Goal: Task Accomplishment & Management: Use online tool/utility

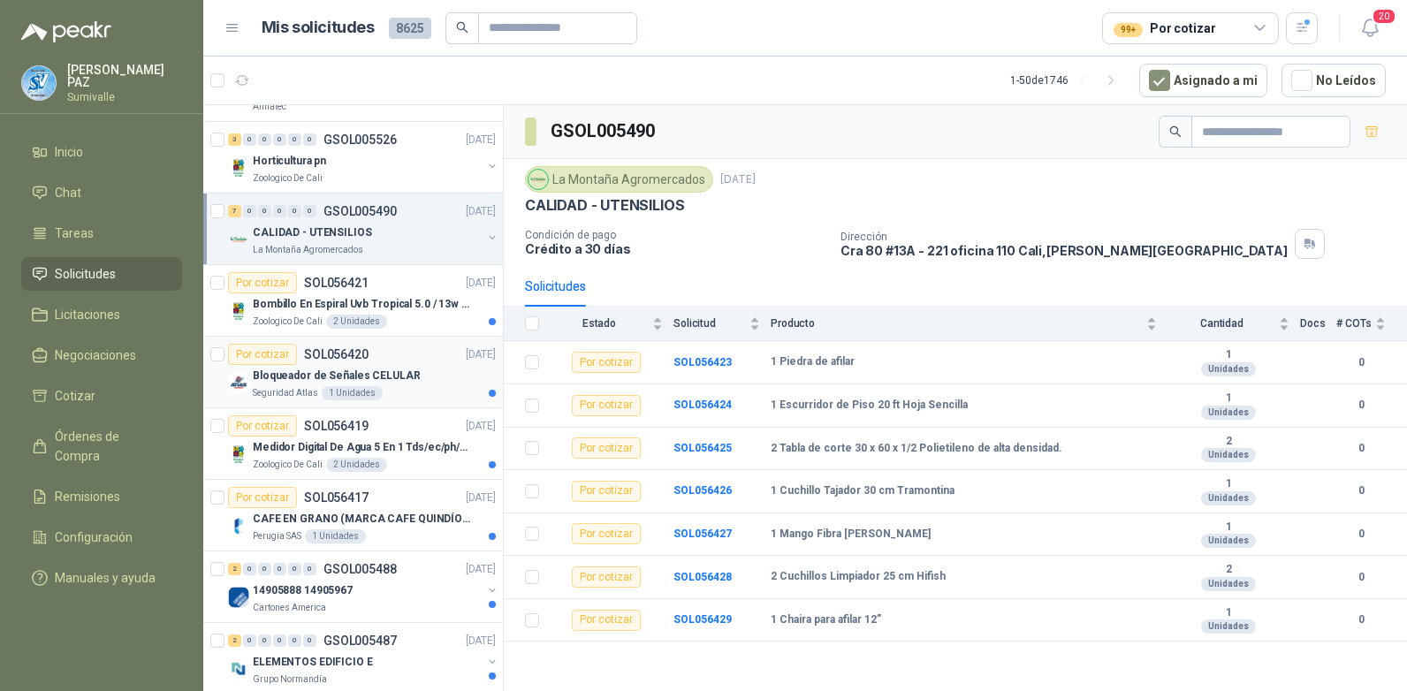
scroll to position [795, 0]
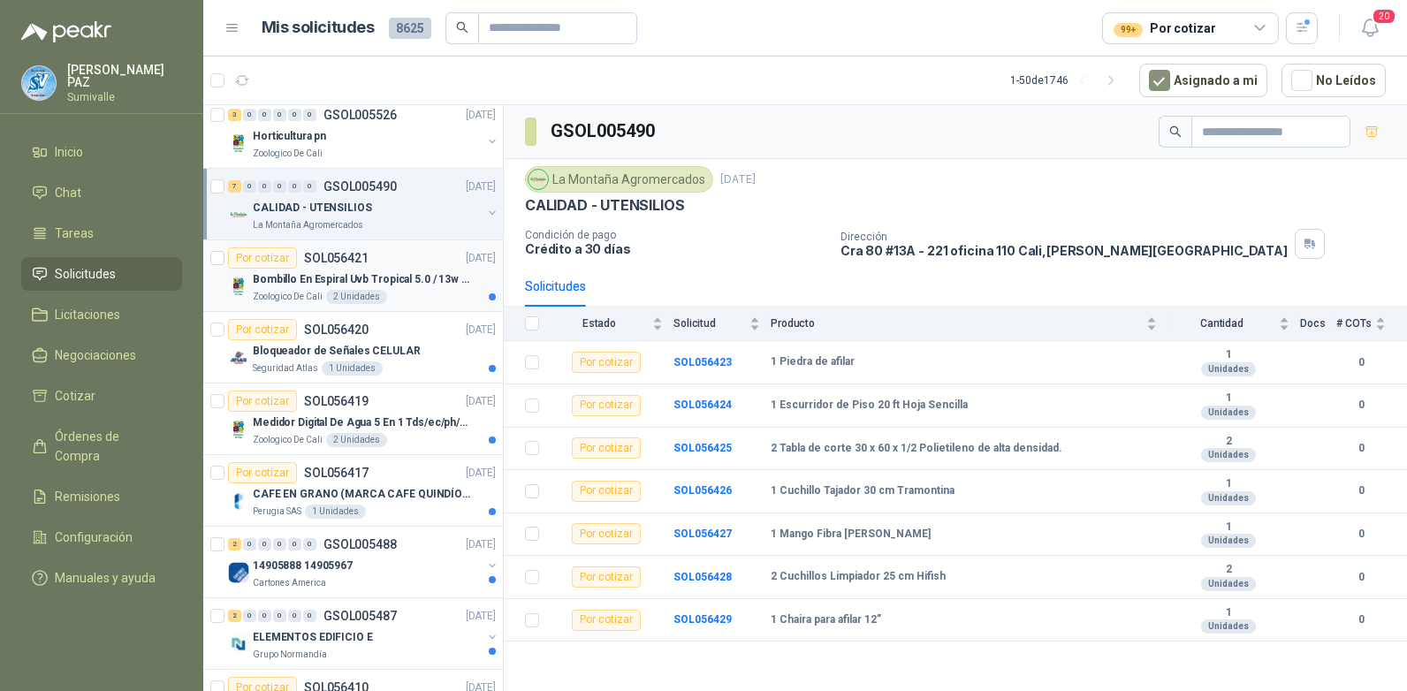
click at [374, 272] on p "Bombillo En Espiral Uvb Tropical 5.0 / 13w Reptiles (ectotermos)" at bounding box center [363, 279] width 220 height 17
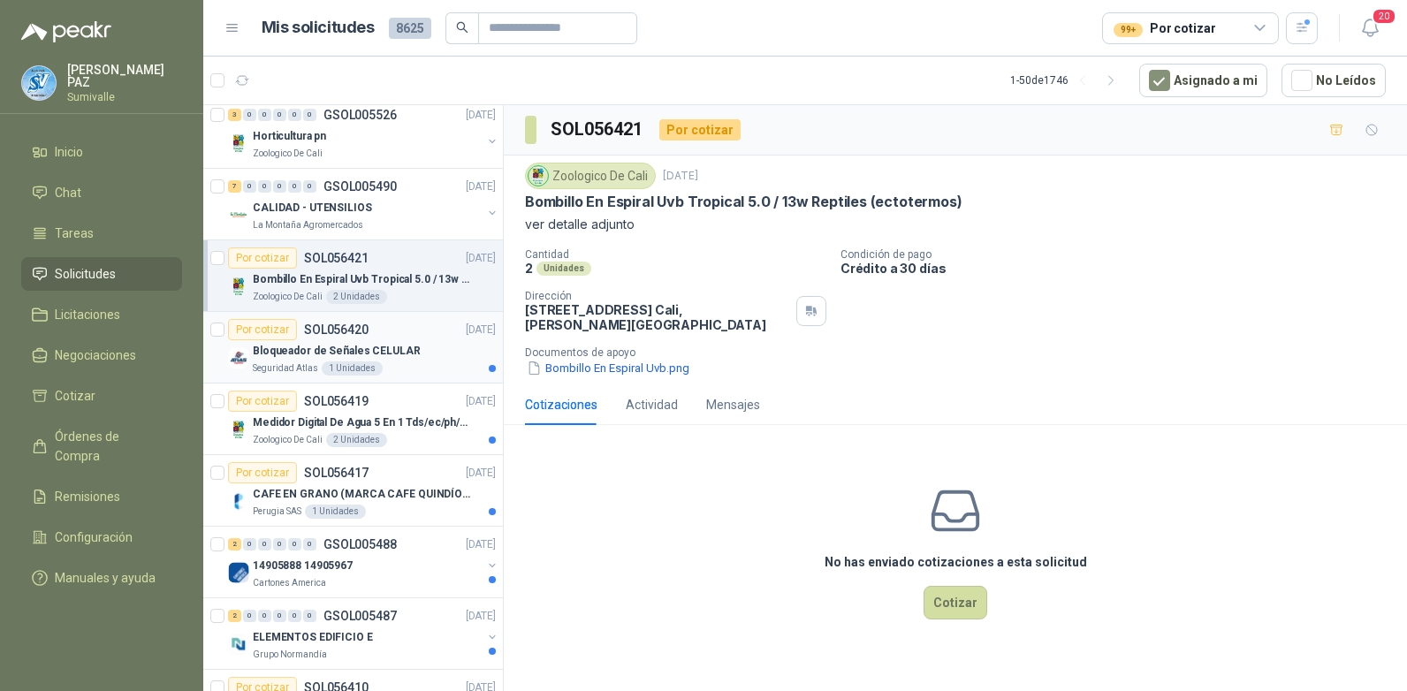
click at [383, 345] on p "Bloqueador de Señales CELULAR" at bounding box center [337, 351] width 168 height 17
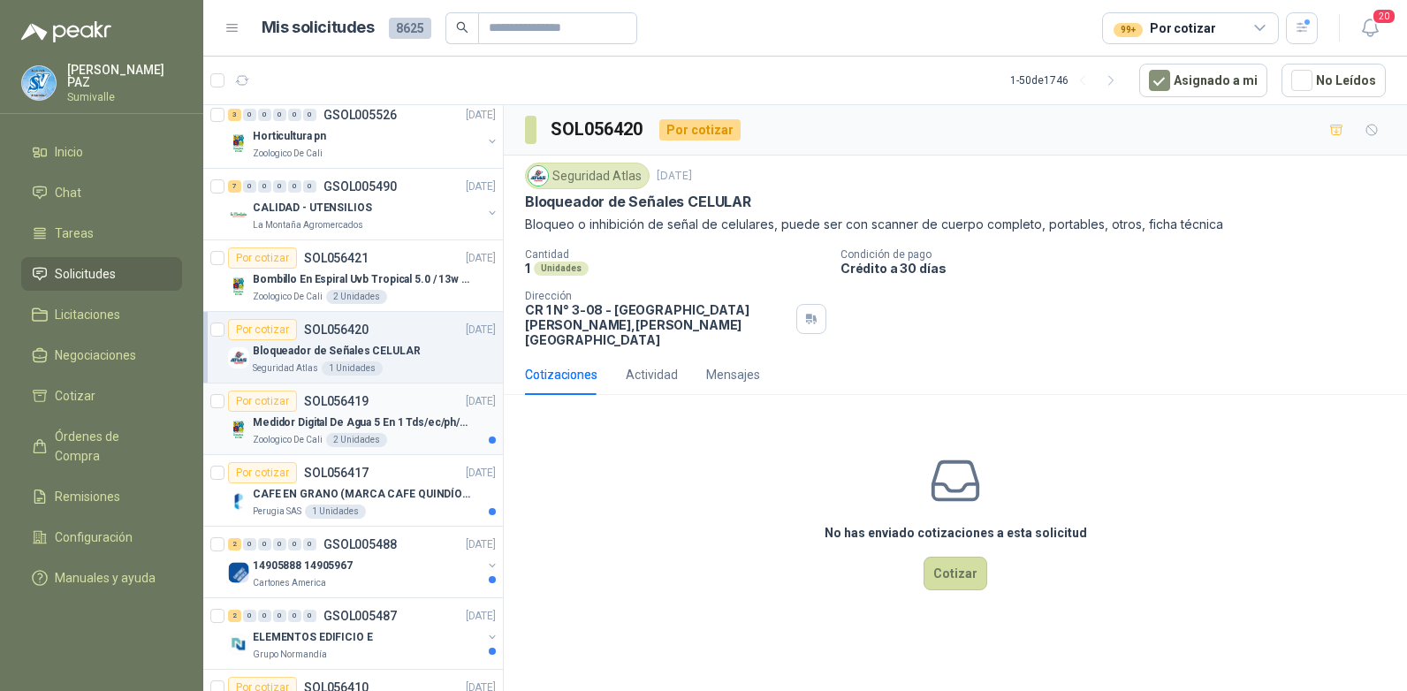
click at [404, 419] on p "Medidor Digital De Agua 5 En 1 Tds/ec/ph/salinidad/temperatu" at bounding box center [363, 422] width 220 height 17
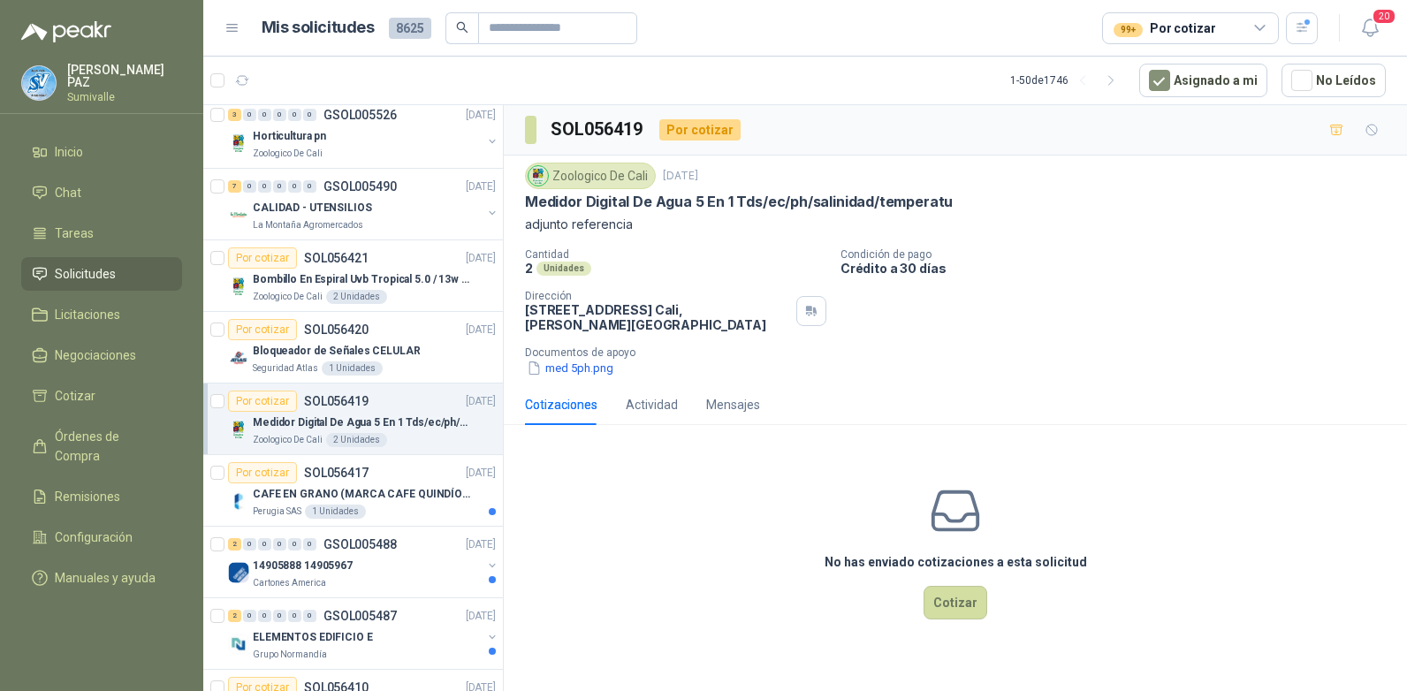
scroll to position [972, 0]
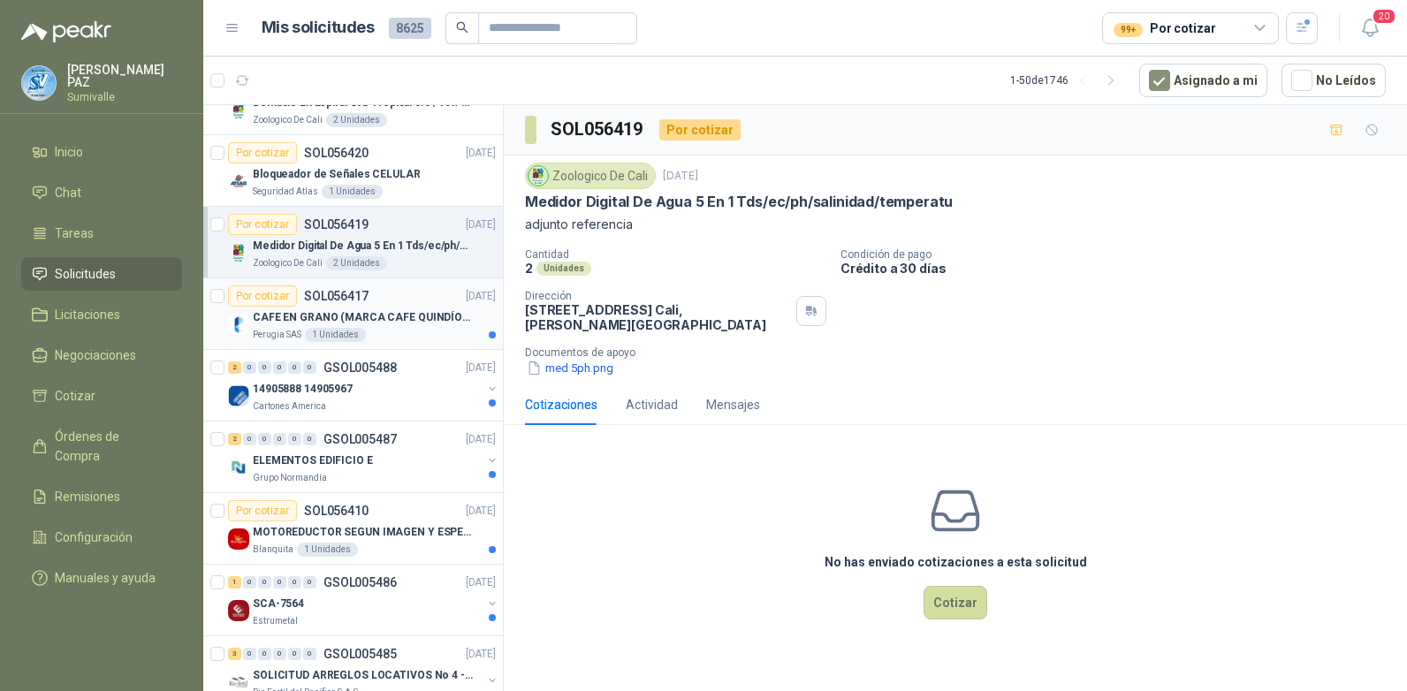
click at [398, 328] on div "Perugia SAS 1 Unidades" at bounding box center [374, 335] width 243 height 14
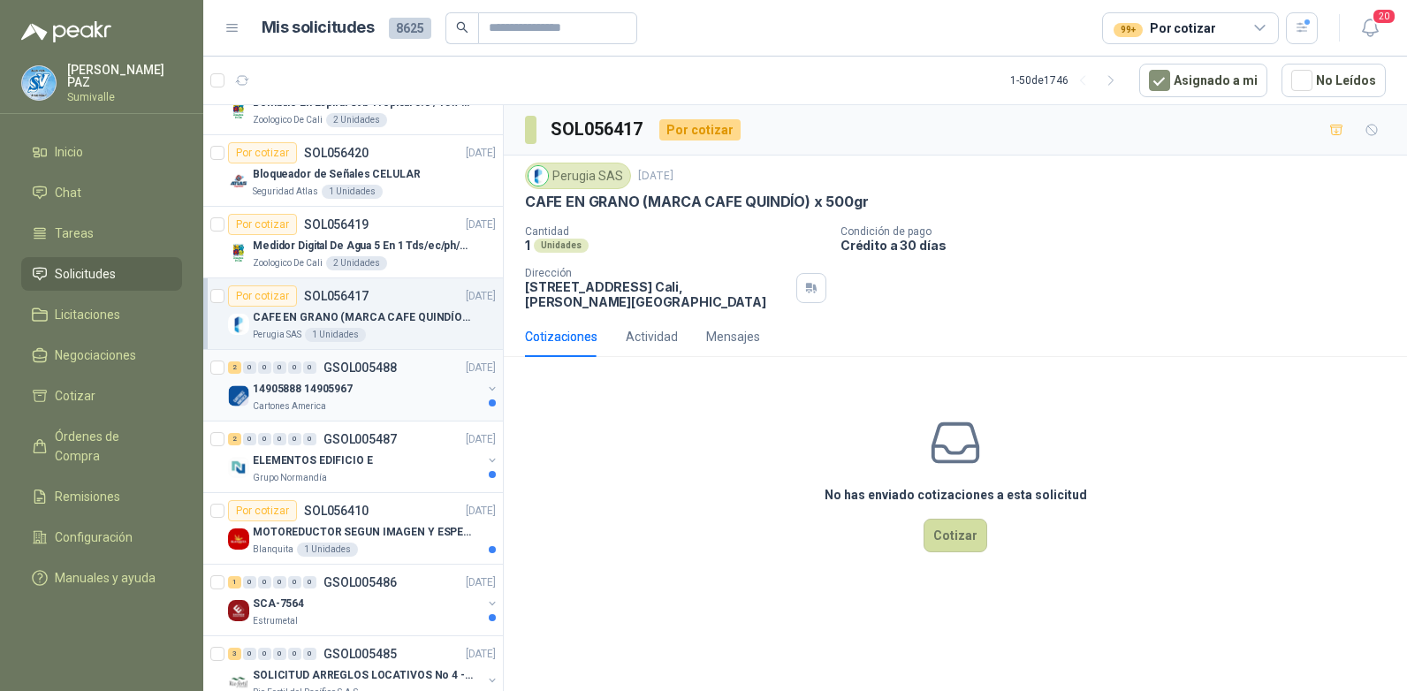
click at [414, 407] on div "Cartones America" at bounding box center [367, 406] width 229 height 14
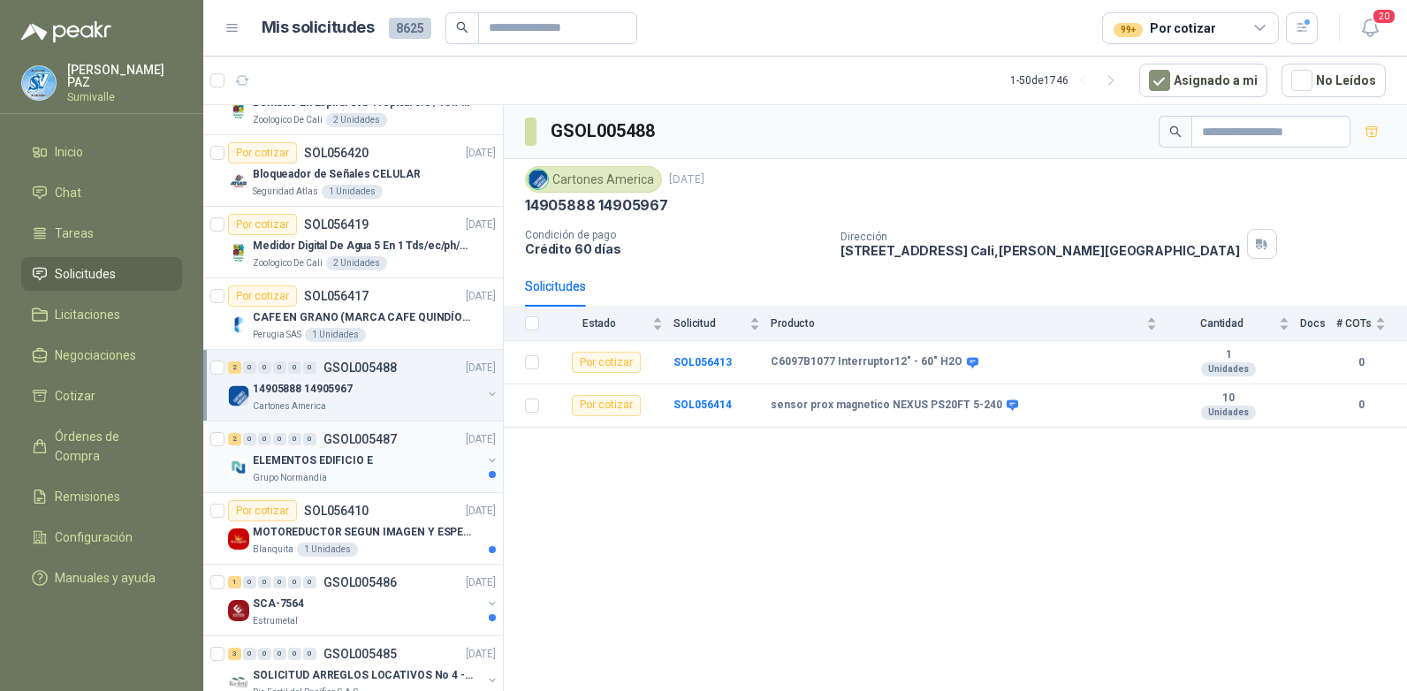
click at [410, 463] on div "ELEMENTOS EDIFICIO E" at bounding box center [367, 460] width 229 height 21
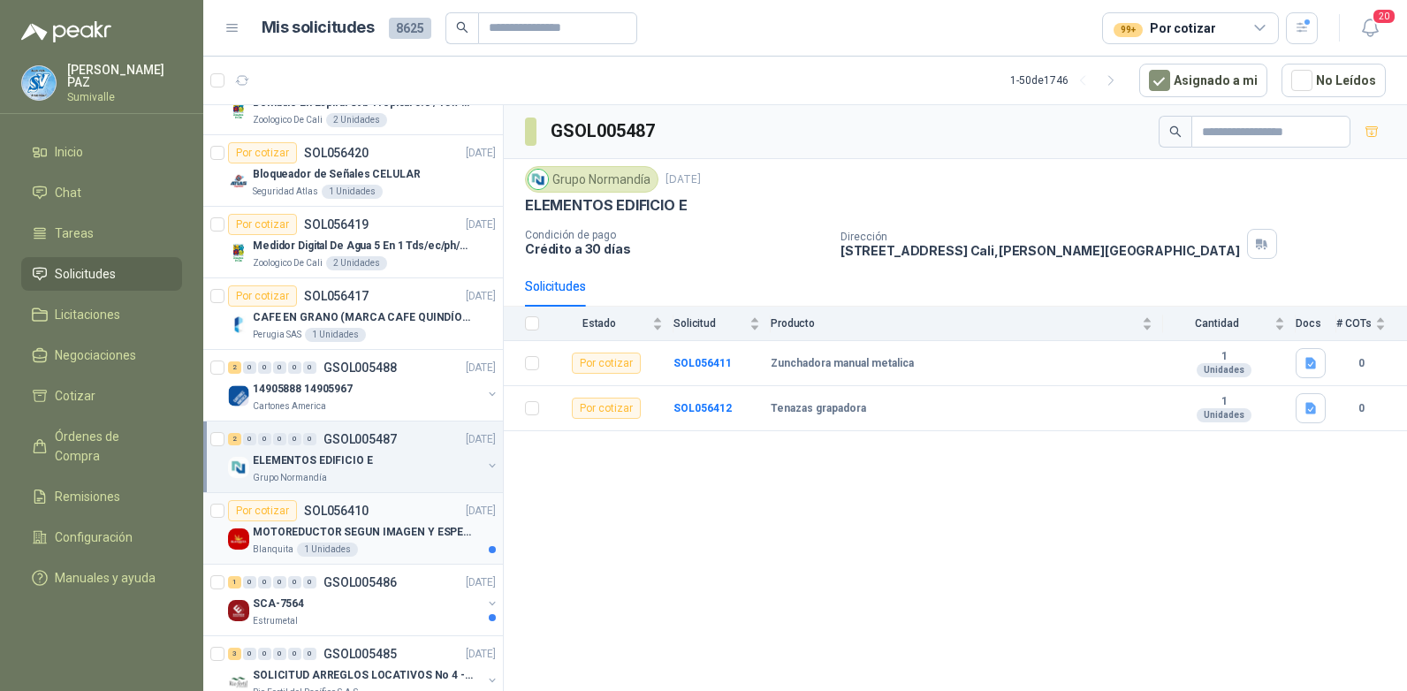
click at [414, 526] on p "MOTOREDUCTOR SEGUN IMAGEN Y ESPECIFICACIONES ADJUNTAS" at bounding box center [363, 532] width 220 height 17
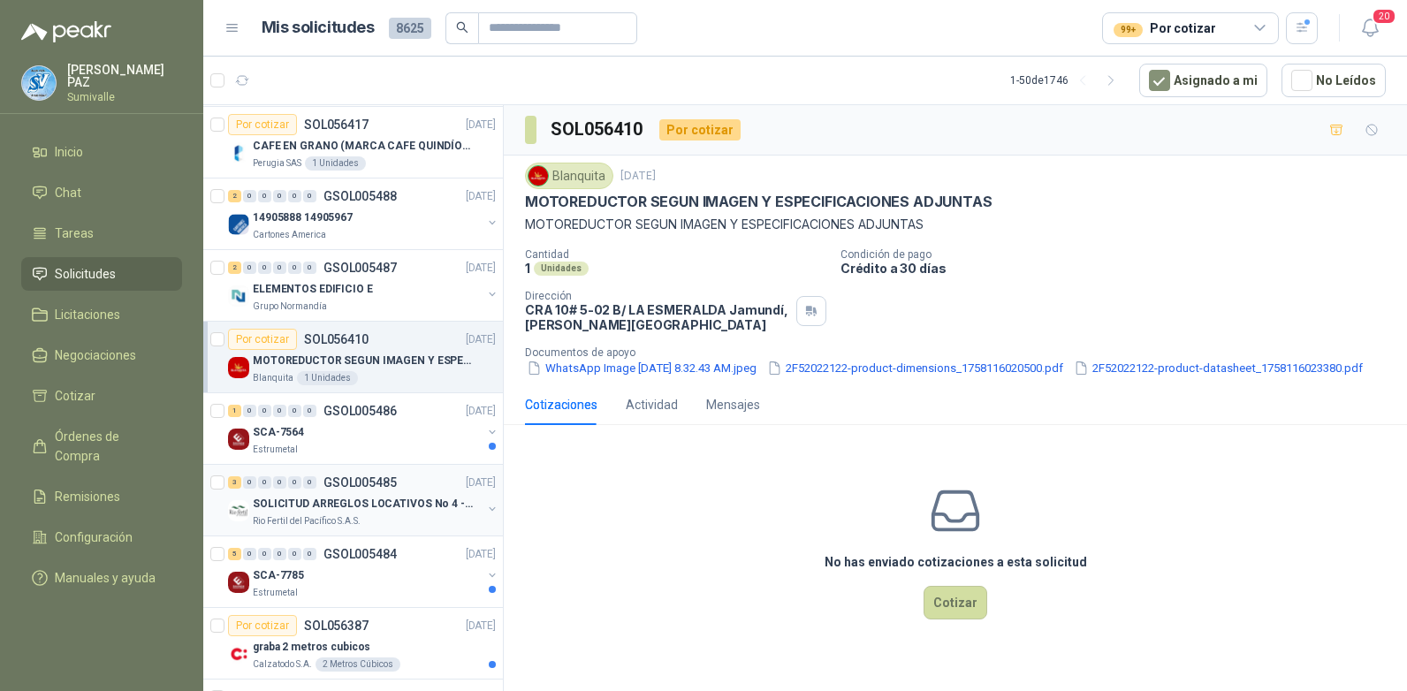
scroll to position [1149, 0]
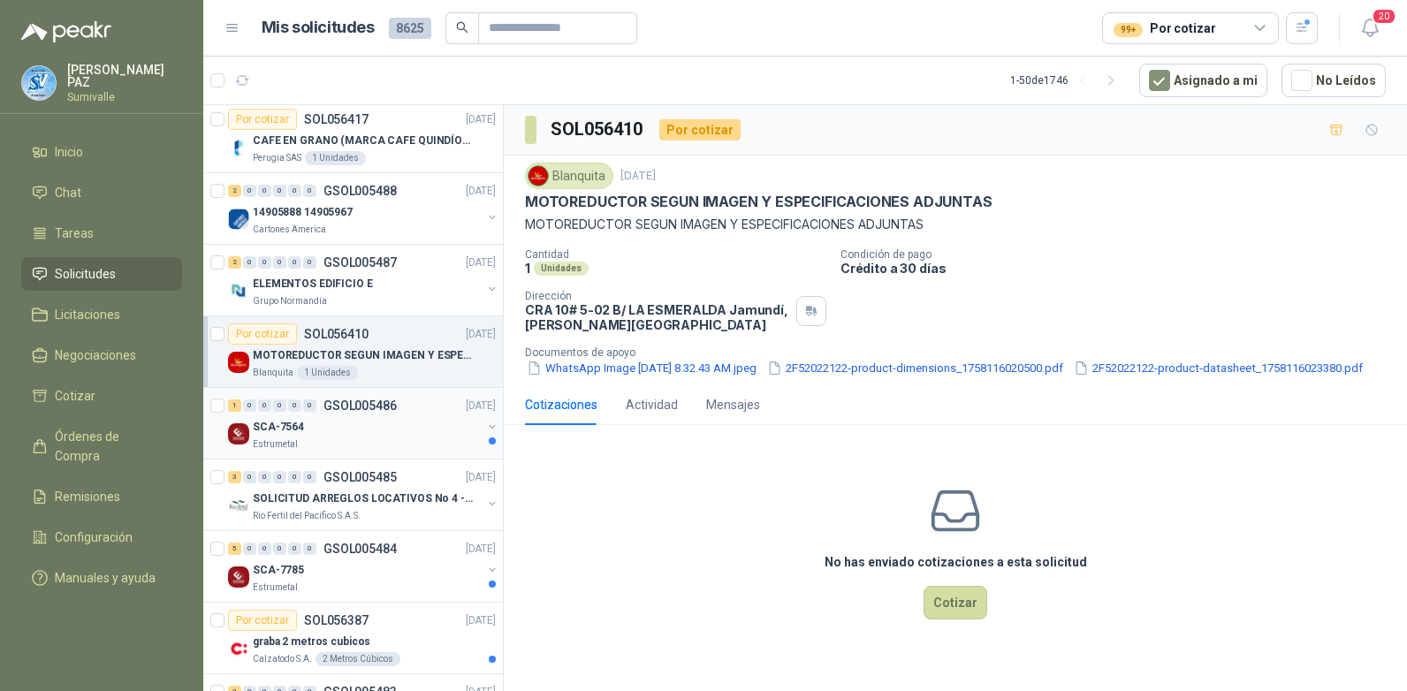
click at [421, 427] on div "SCA-7564" at bounding box center [367, 426] width 229 height 21
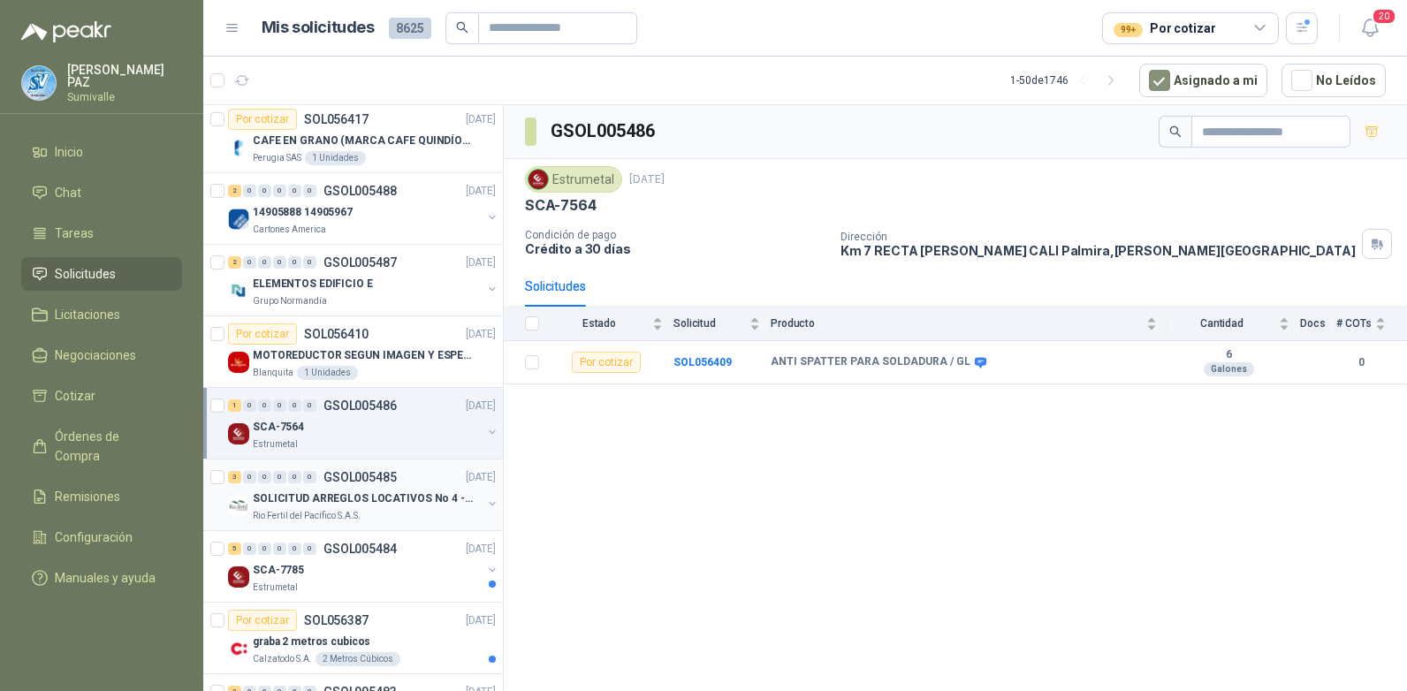
click at [412, 462] on div "3 0 0 0 0 0 GSOL005485 17/09/25 SOLICITUD ARREGLOS LOCATIVOS No 4 - PICHINDE Ri…" at bounding box center [353, 495] width 300 height 72
click at [409, 557] on div "5 0 0 0 0 0 GSOL005484 17/09/25" at bounding box center [363, 548] width 271 height 21
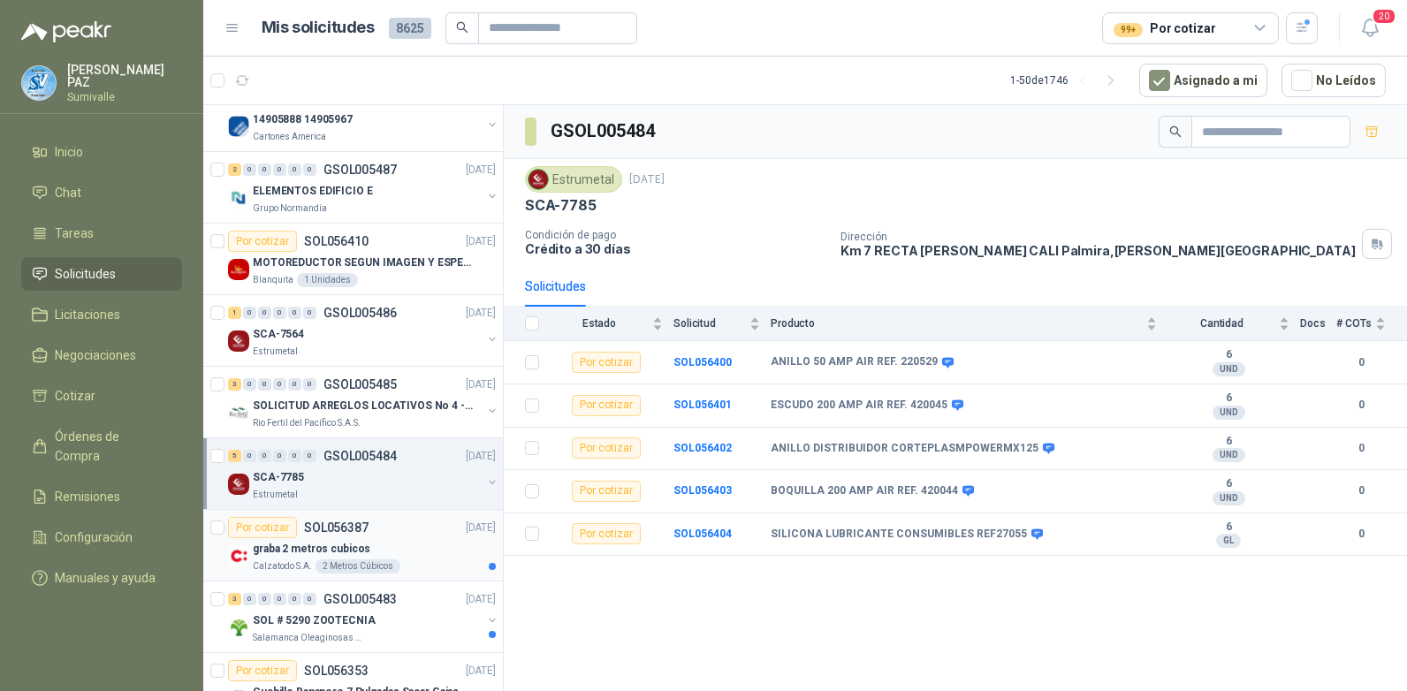
scroll to position [1325, 0]
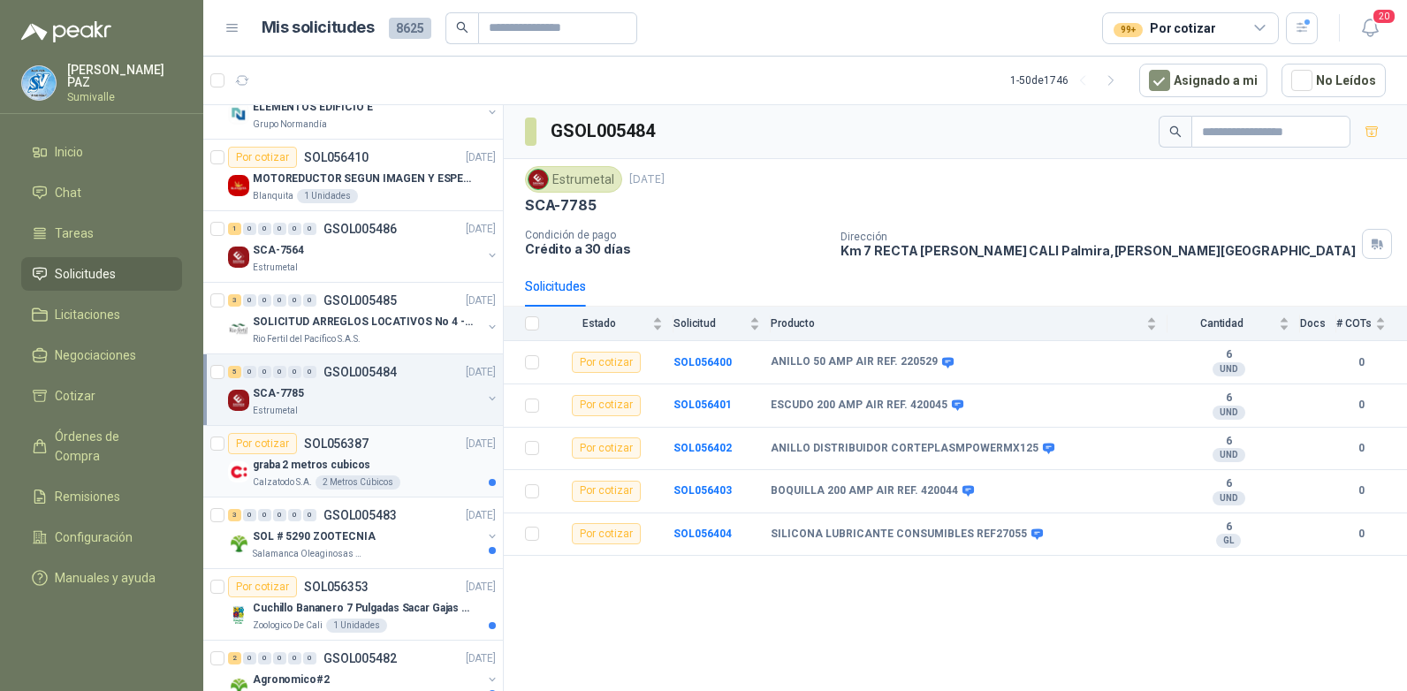
click at [404, 460] on div "graba 2 metros cubicos" at bounding box center [374, 464] width 243 height 21
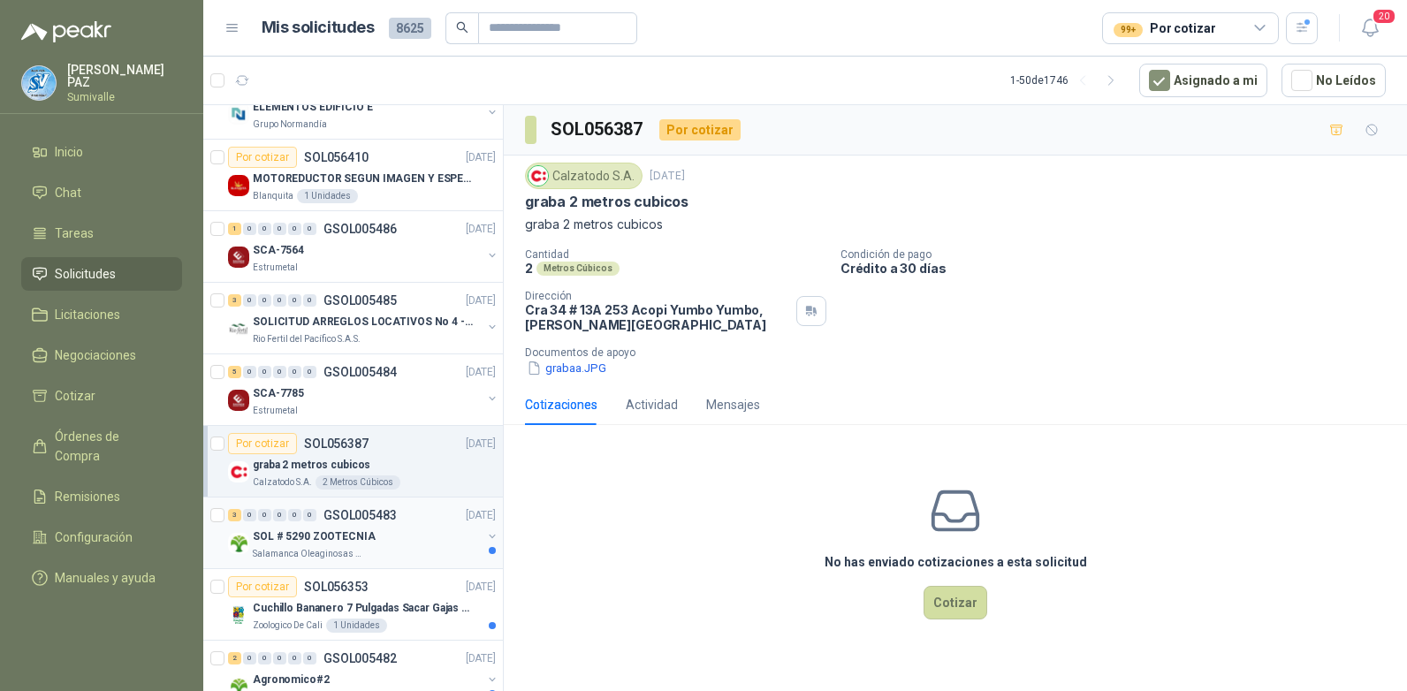
click at [412, 534] on div "SOL # 5290 ZOOTECNIA" at bounding box center [367, 536] width 229 height 21
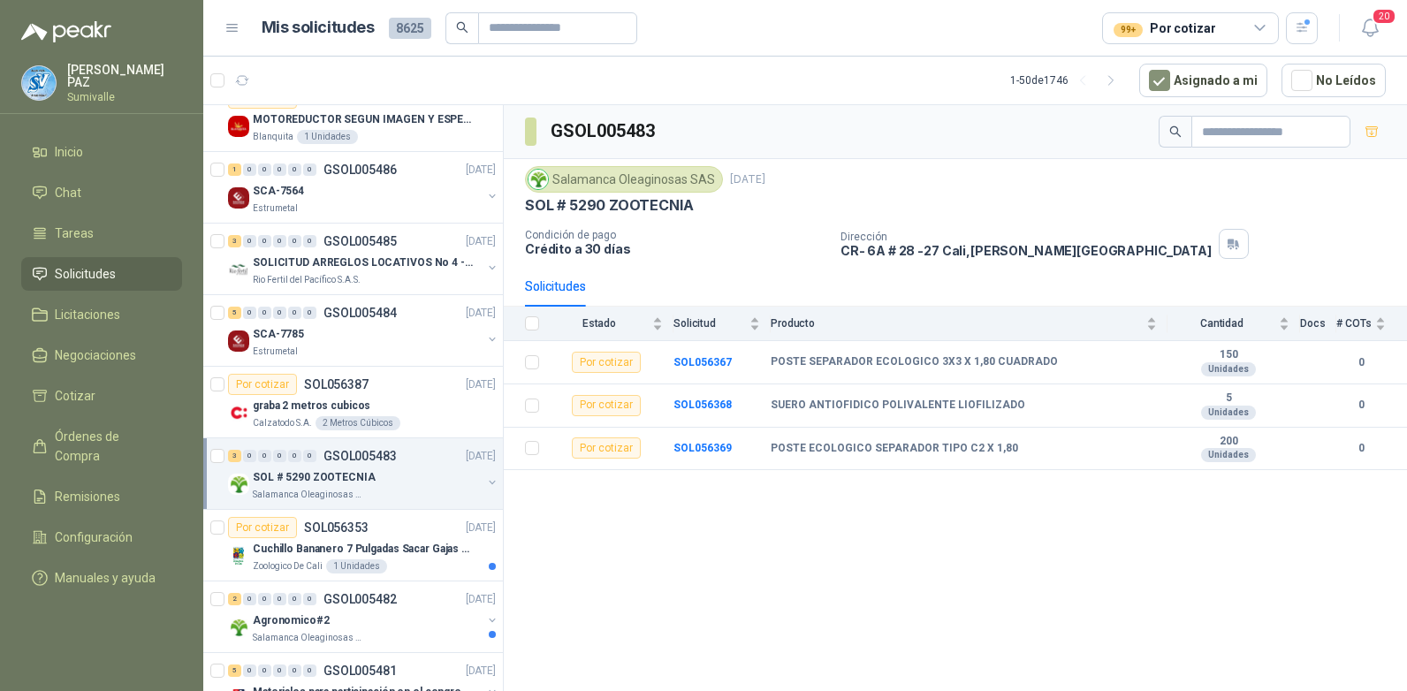
scroll to position [1414, 0]
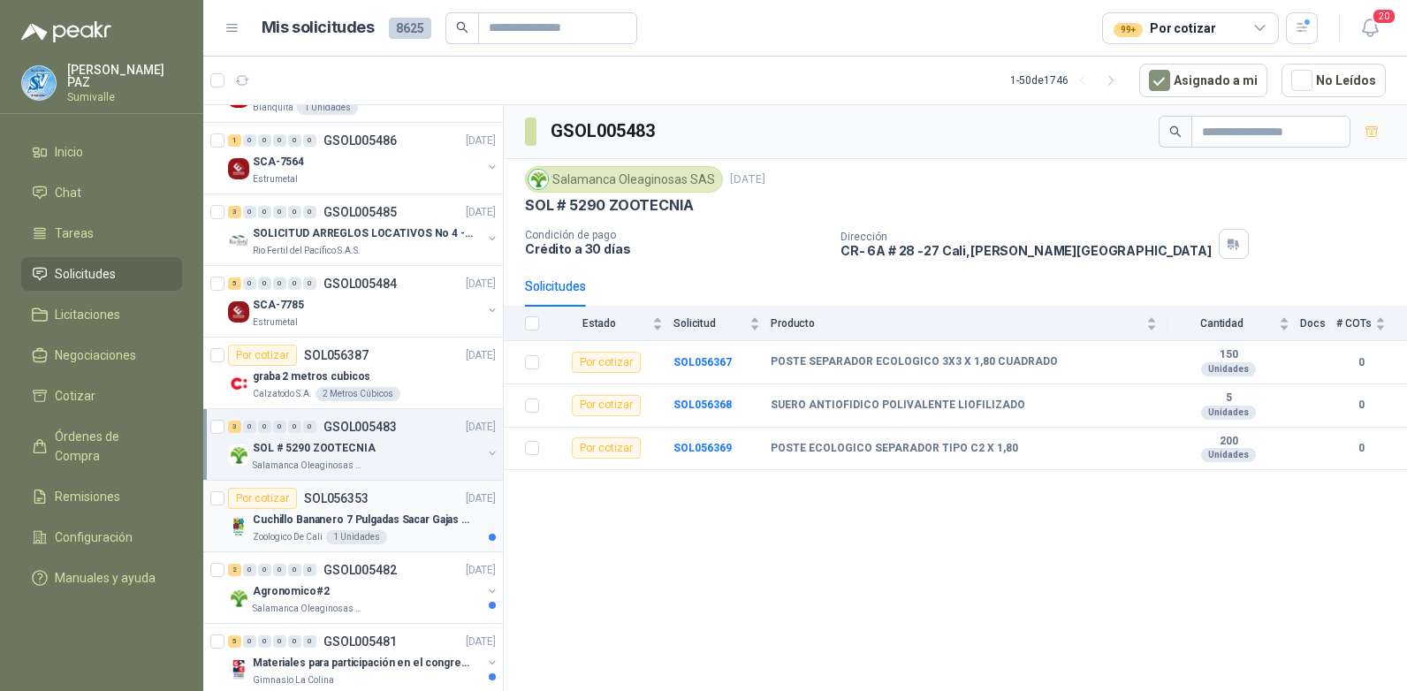
click at [410, 512] on p "Cuchillo Bananero 7 Pulgadas Sacar Gajas O Deshoje O Desman" at bounding box center [363, 520] width 220 height 17
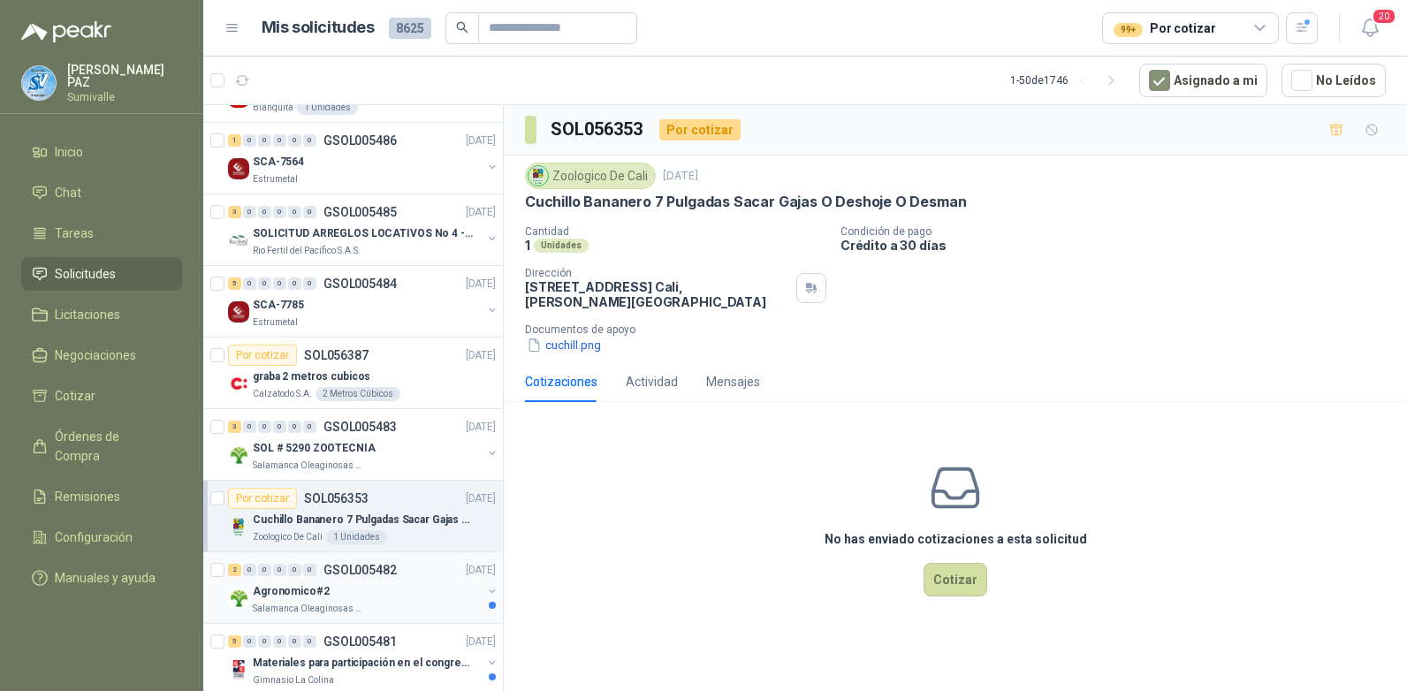
click at [414, 575] on div "2 0 0 0 0 0 GSOL005482 17/09/25" at bounding box center [363, 569] width 271 height 21
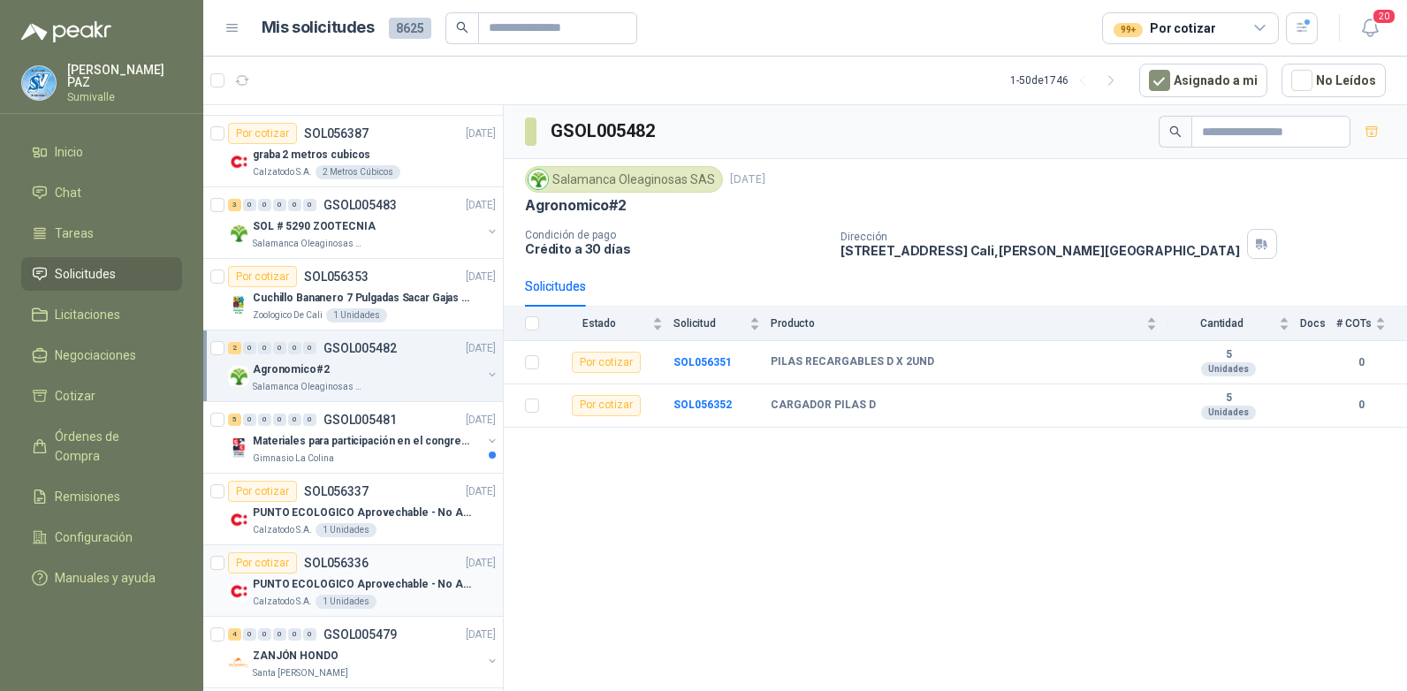
scroll to position [1679, 0]
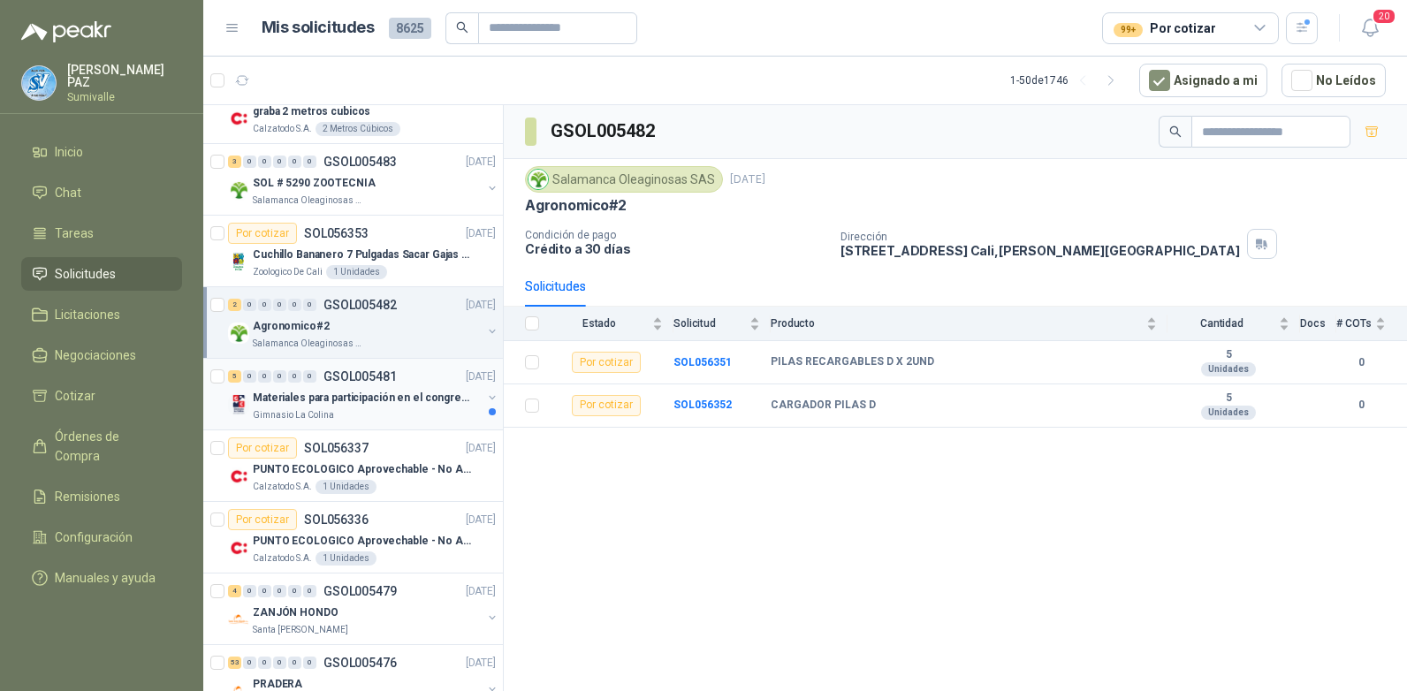
click at [413, 421] on div "Gimnasio La Colina" at bounding box center [367, 415] width 229 height 14
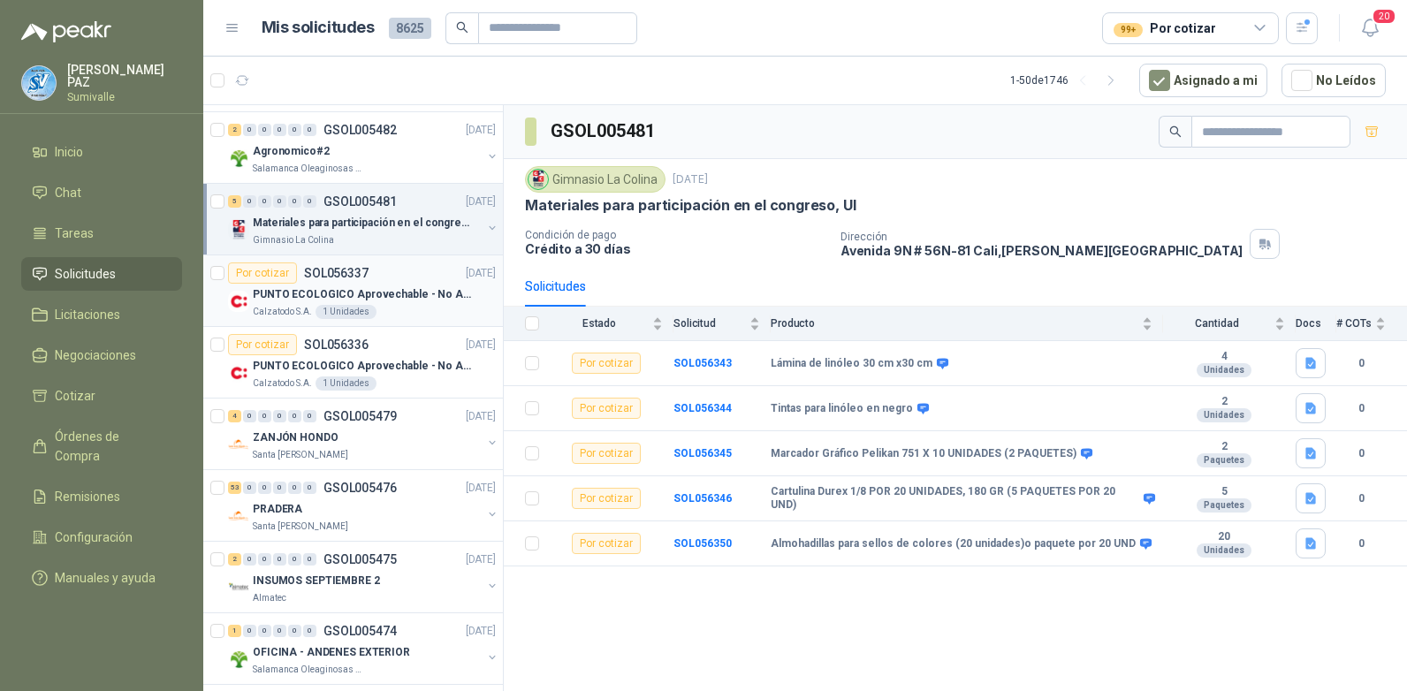
scroll to position [1855, 0]
click at [410, 428] on div "ZANJÓN HONDO" at bounding box center [367, 435] width 229 height 21
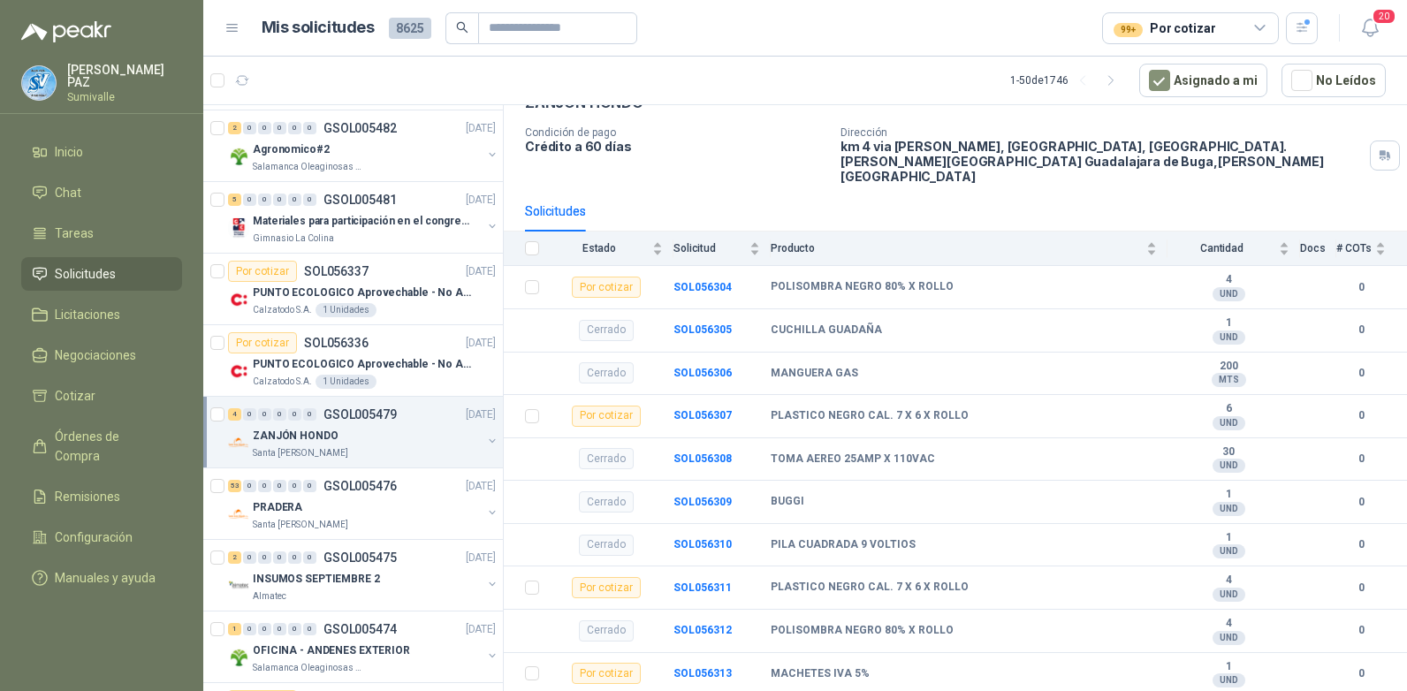
scroll to position [79, 0]
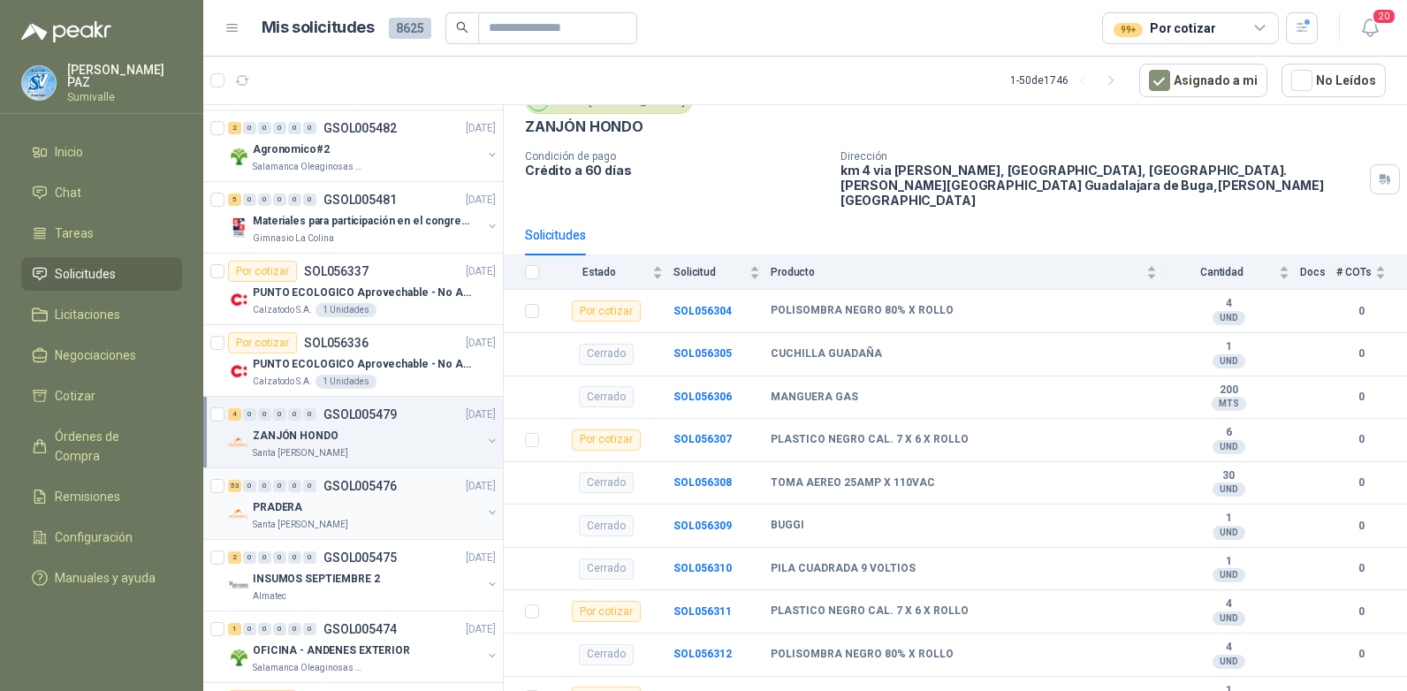
click at [328, 511] on div "PRADERA" at bounding box center [367, 507] width 229 height 21
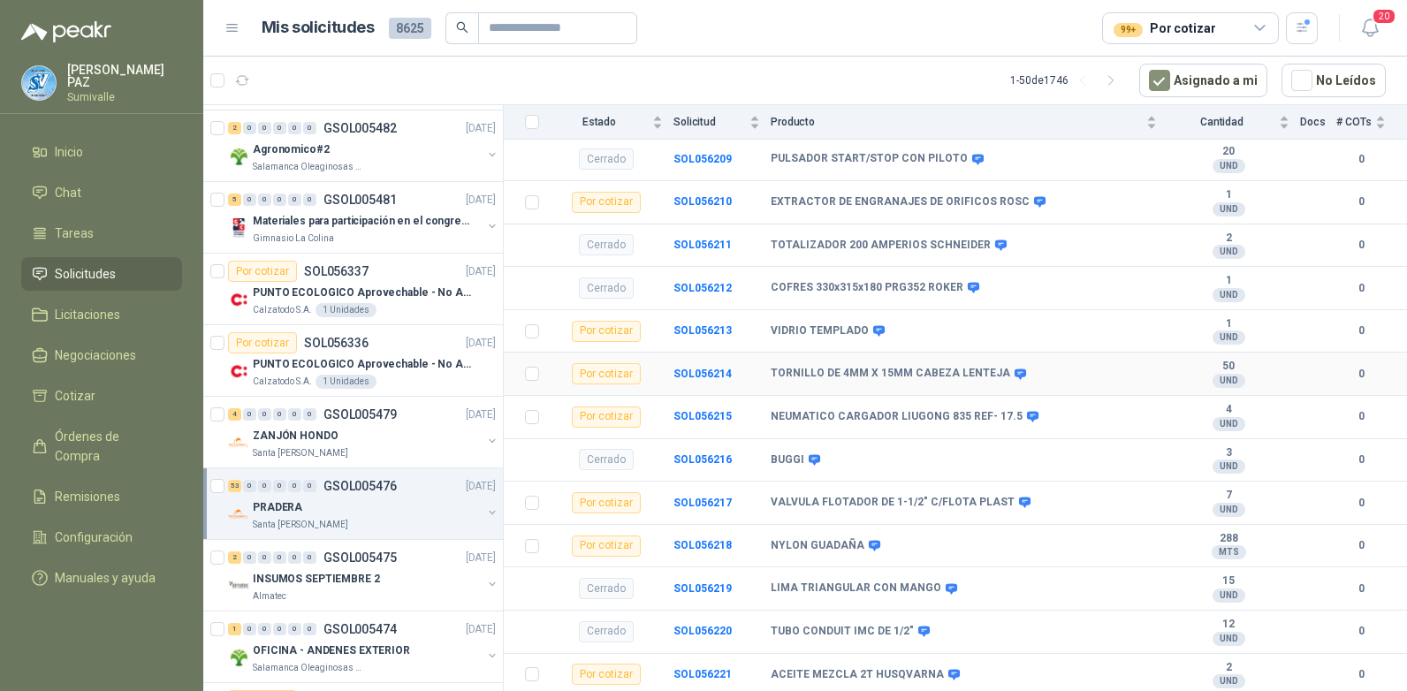
scroll to position [1060, 0]
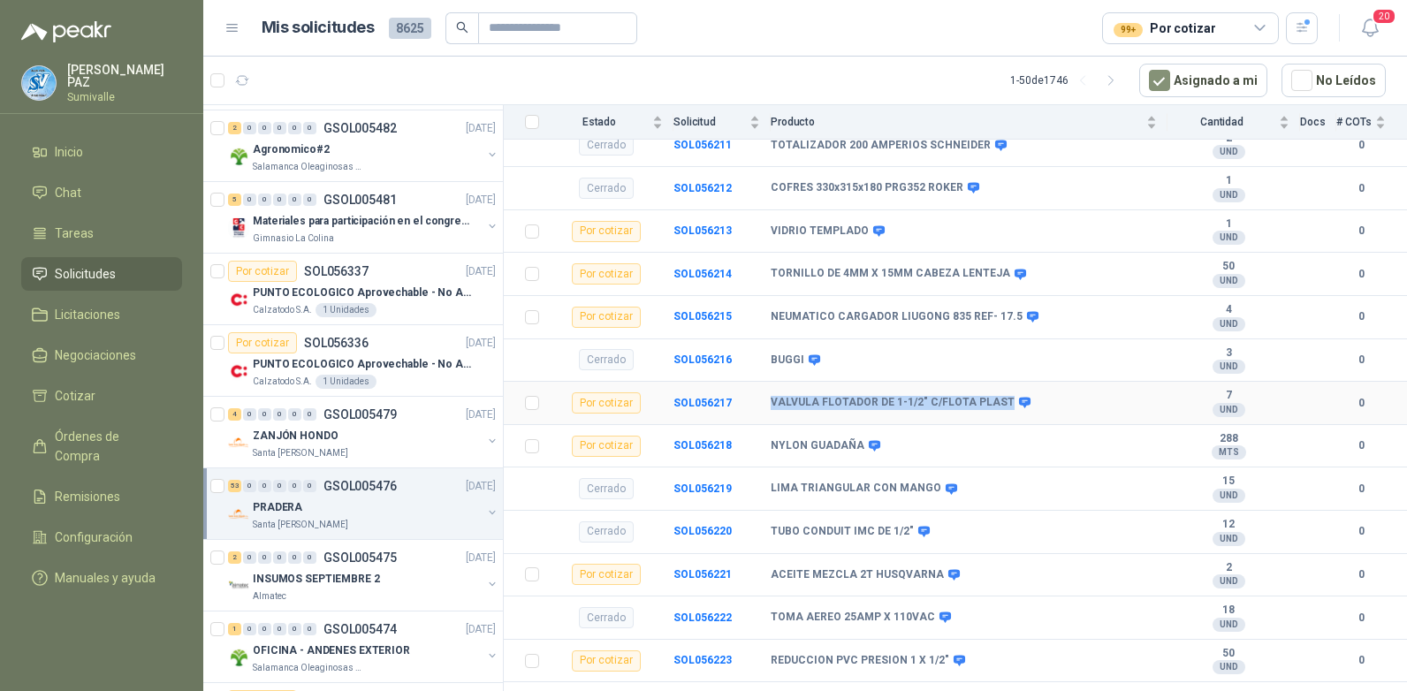
drag, startPoint x: 768, startPoint y: 368, endPoint x: 996, endPoint y: 374, distance: 228.0
click at [996, 382] on tr "Por cotizar SOL056217 VALVULA FLOTADOR DE 1-1/2" C/FLOTA PLAST 7 UND  0" at bounding box center [955, 403] width 903 height 43
copy tr "VALVULA FLOTADOR DE 1-1/2" C/FLOTA PLAST"
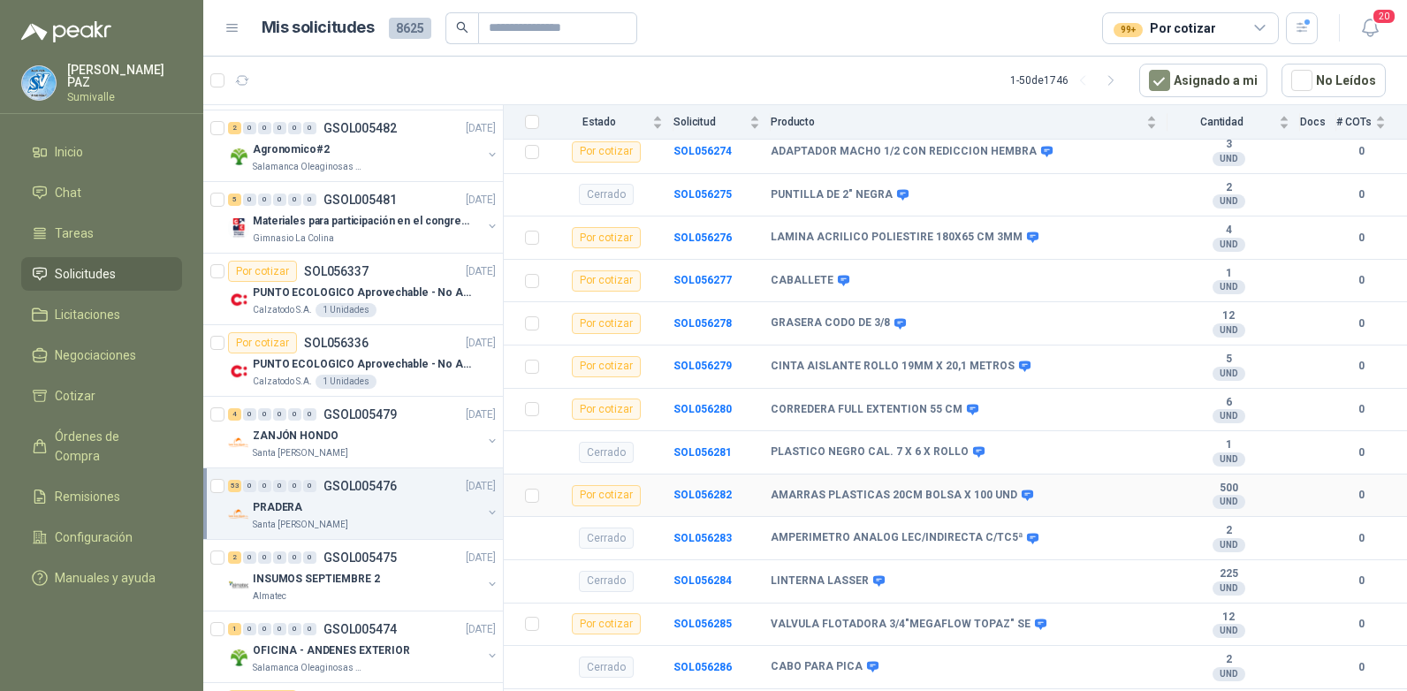
scroll to position [3766, 0]
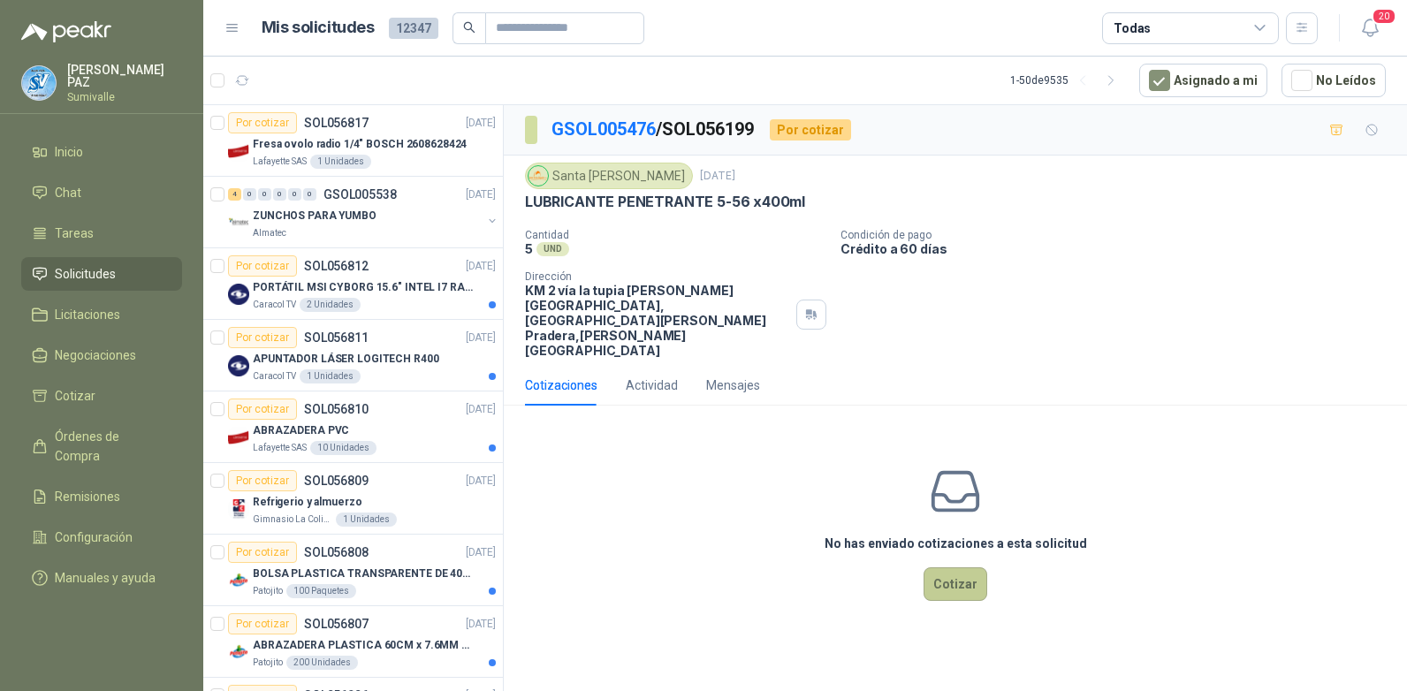
click at [962, 567] on button "Cotizar" at bounding box center [955, 584] width 64 height 34
